Goal: Find specific fact: Find specific fact

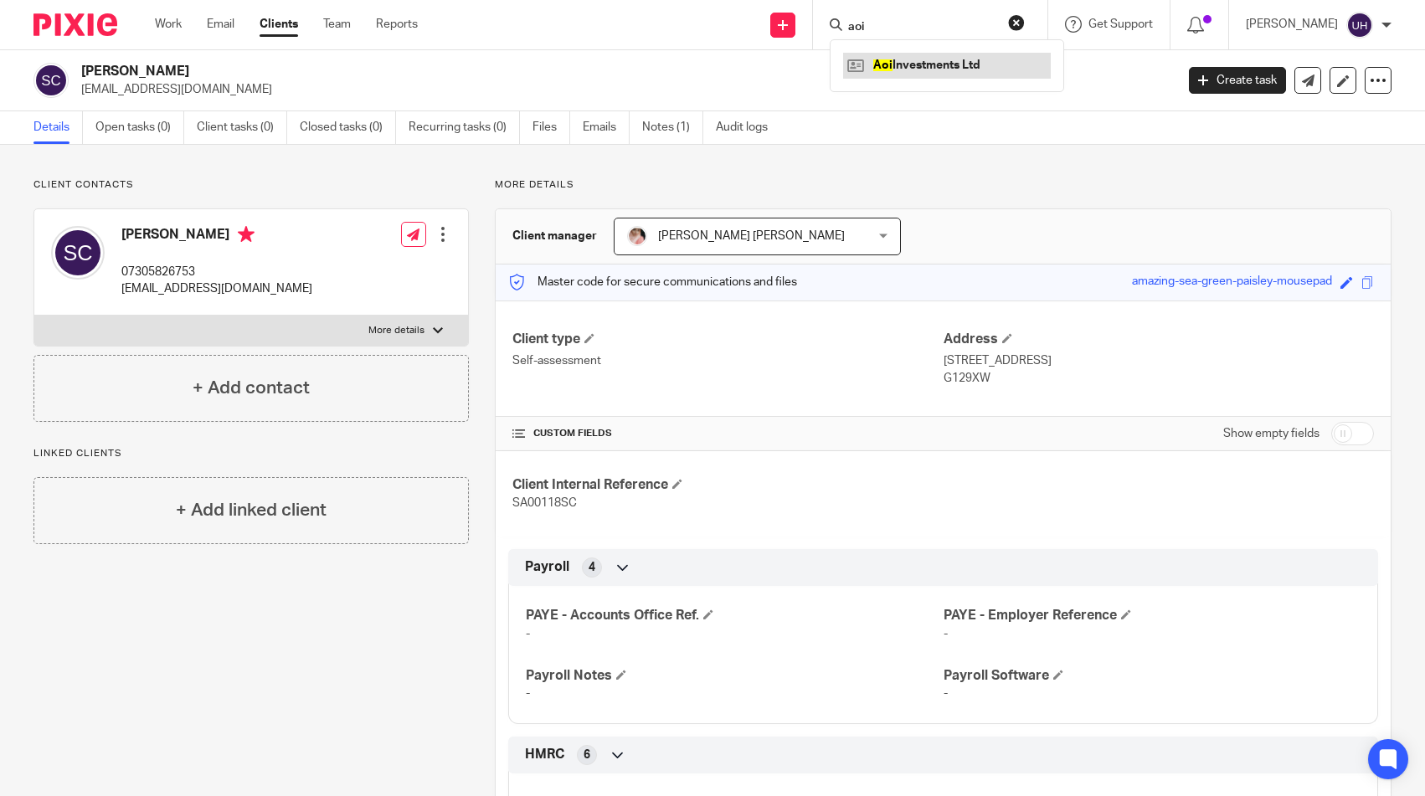
type input "aoi"
click at [932, 64] on link at bounding box center [947, 65] width 208 height 25
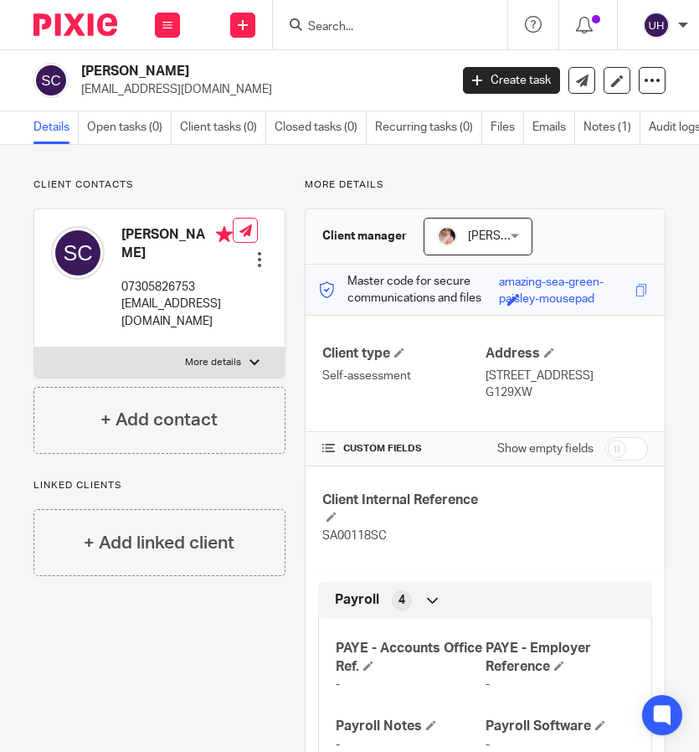
click at [387, 15] on form at bounding box center [396, 24] width 178 height 21
click at [327, 23] on input "Search" at bounding box center [382, 27] width 151 height 15
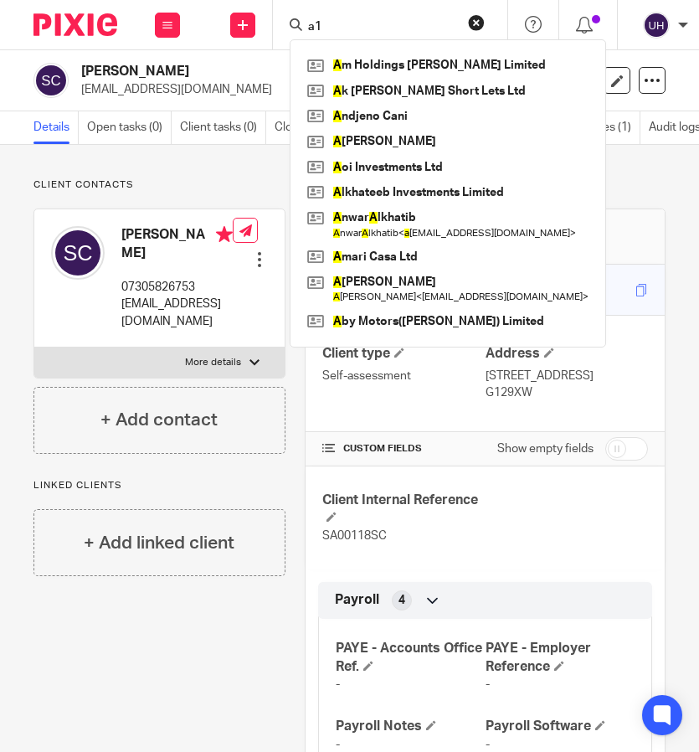
type input "a1"
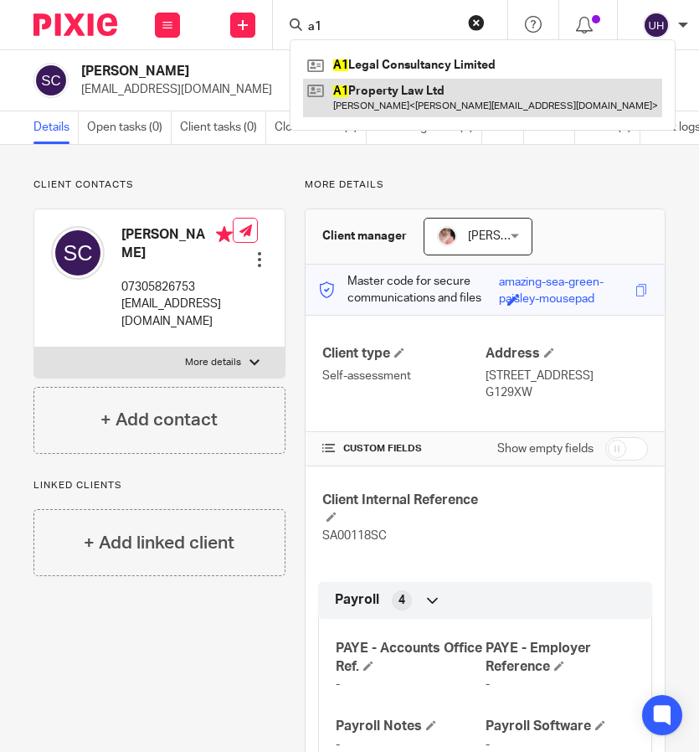
click at [363, 96] on link at bounding box center [482, 98] width 359 height 39
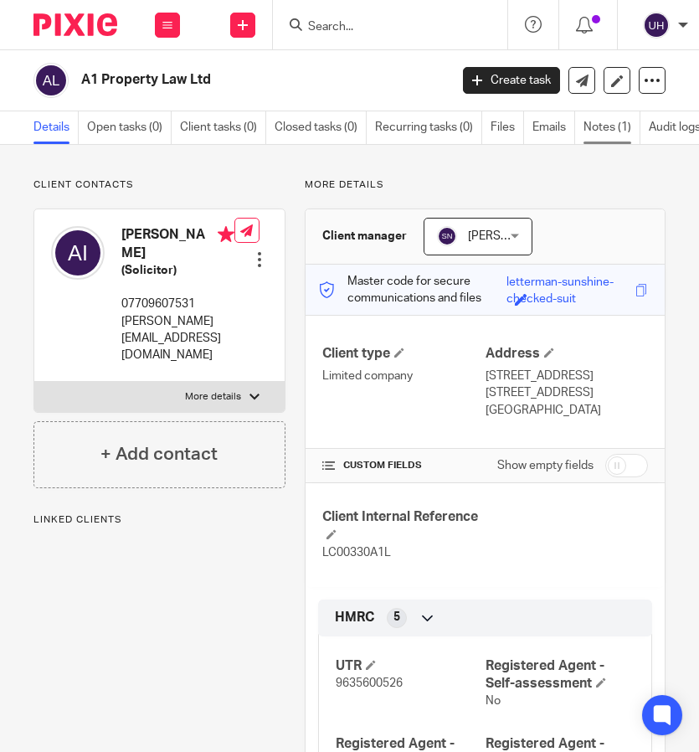
click at [596, 140] on link "Notes (1)" at bounding box center [612, 127] width 57 height 33
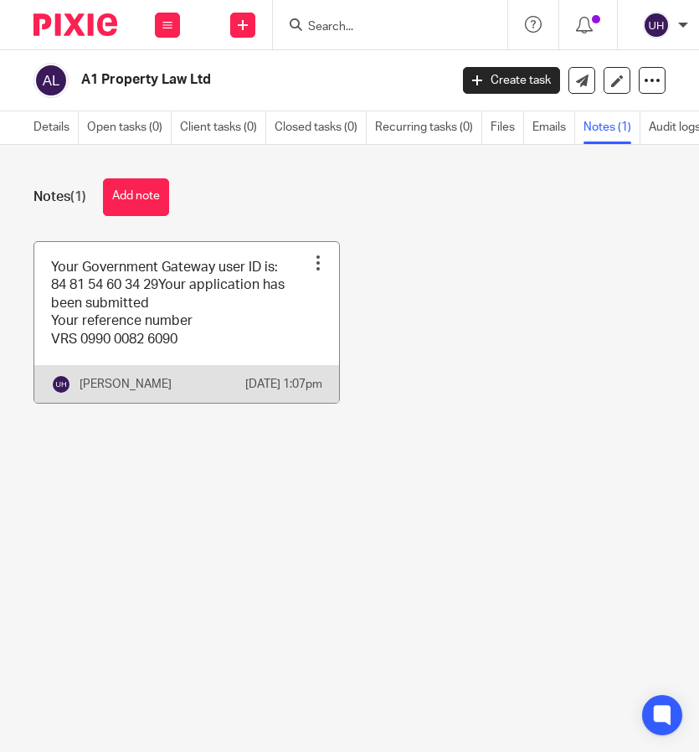
click at [181, 313] on link at bounding box center [186, 322] width 305 height 161
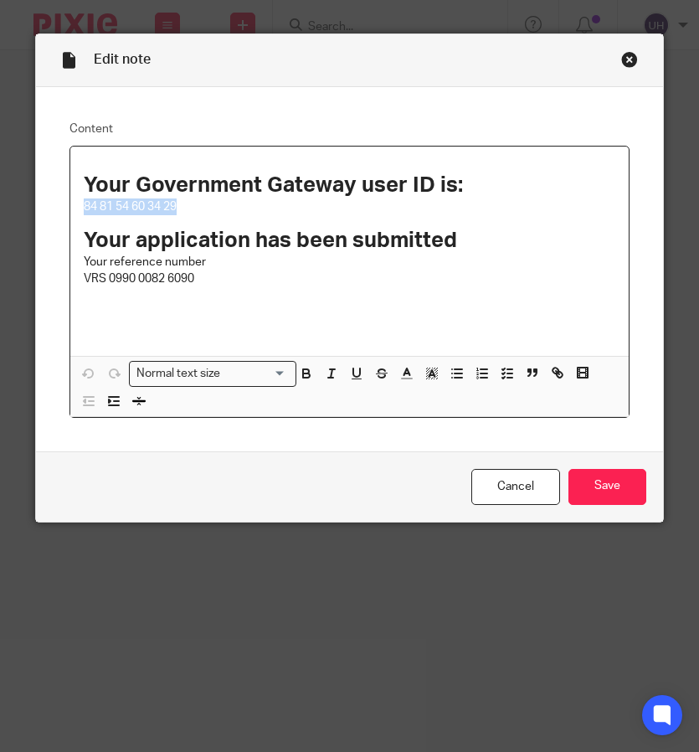
drag, startPoint x: 183, startPoint y: 209, endPoint x: 79, endPoint y: 207, distance: 103.9
click at [79, 208] on div "Your Government Gateway user ID is: 84 81 54 60 34 29 Your application has been…" at bounding box center [349, 251] width 559 height 209
copy p "84 81 54 60 34 29"
